Goal: Navigation & Orientation: Find specific page/section

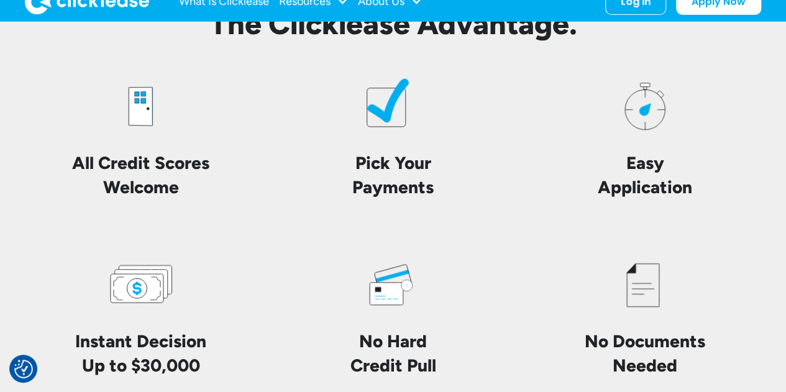
scroll to position [3023, 0]
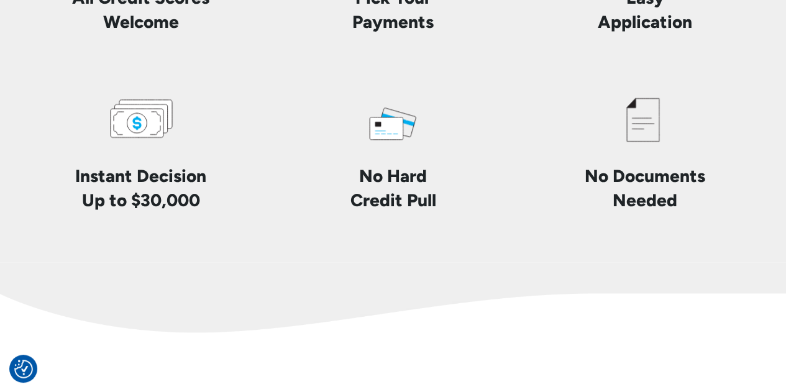
click at [781, 262] on img at bounding box center [393, 297] width 786 height 70
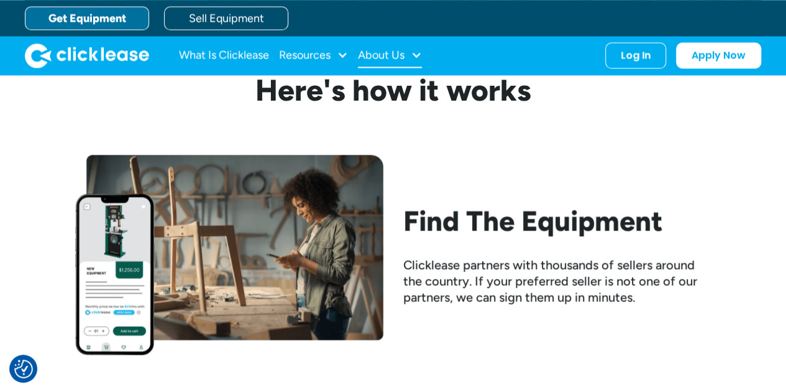
scroll to position [1056, 0]
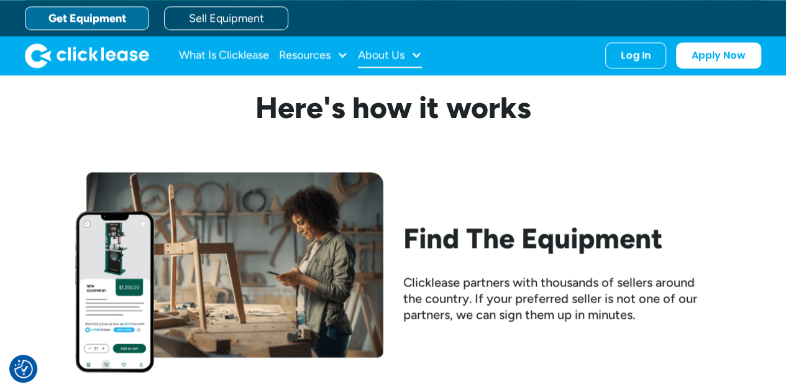
click at [398, 55] on div "About Us" at bounding box center [381, 55] width 47 height 0
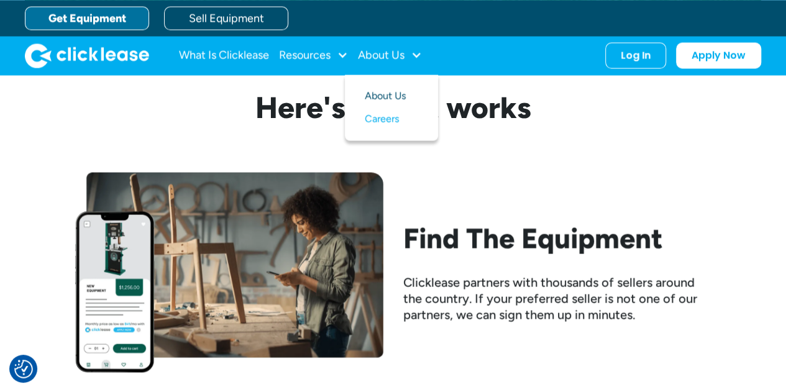
click at [401, 94] on link "About Us" at bounding box center [391, 95] width 53 height 23
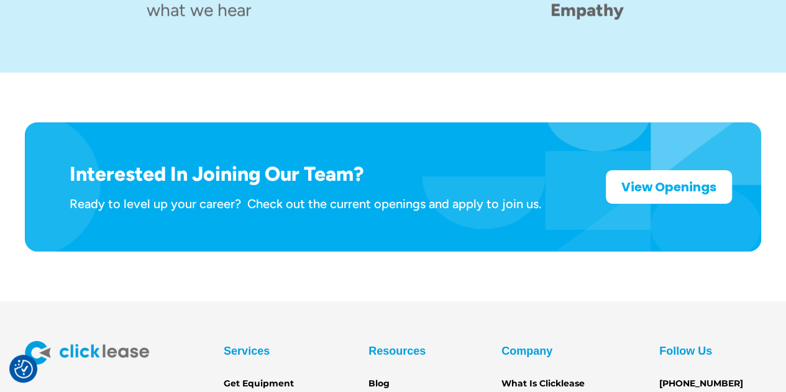
scroll to position [2027, 0]
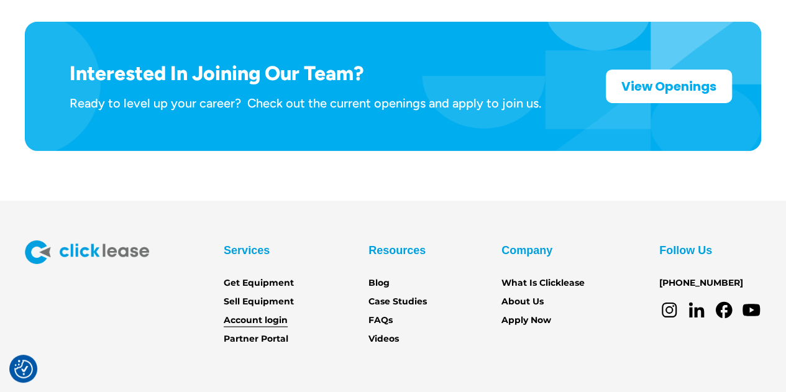
click at [274, 314] on link "Account login" at bounding box center [256, 321] width 64 height 14
